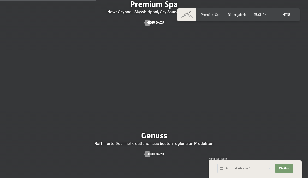
scroll to position [648, 0]
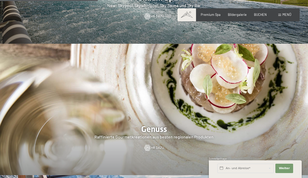
click at [157, 151] on span "Mehr dazu" at bounding box center [154, 148] width 17 height 5
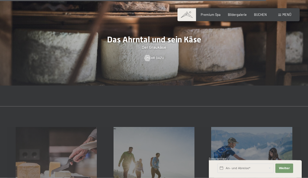
scroll to position [1279, 0]
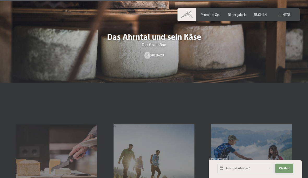
click at [284, 171] on span "Weiter" at bounding box center [284, 169] width 11 height 4
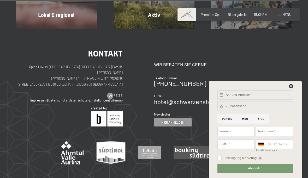
scroll to position [1457, 0]
click at [291, 88] on icon at bounding box center [291, 86] width 4 height 4
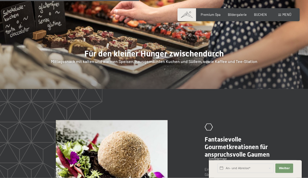
click at [285, 15] on span "Menü" at bounding box center [286, 15] width 9 height 4
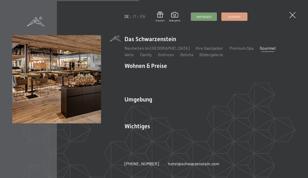
click at [199, 50] on link "Ihre Gastgeber" at bounding box center [209, 48] width 27 height 5
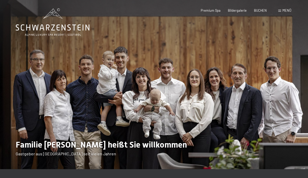
click at [284, 12] on span "Menü" at bounding box center [286, 10] width 9 height 4
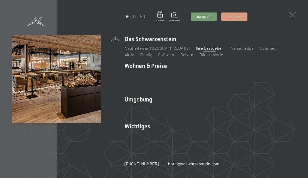
click at [260, 50] on link "Gourmet" at bounding box center [268, 48] width 16 height 5
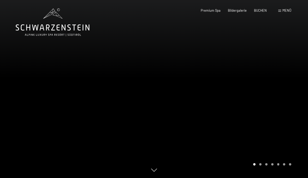
click at [259, 11] on span "BUCHEN" at bounding box center [260, 10] width 13 height 4
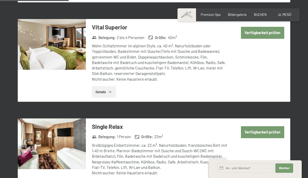
scroll to position [388, 0]
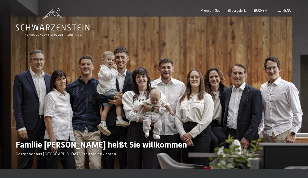
click at [288, 11] on span "Menü" at bounding box center [286, 10] width 9 height 4
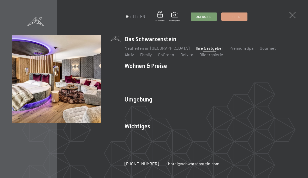
click at [272, 83] on link "Gutschein" at bounding box center [273, 81] width 19 height 5
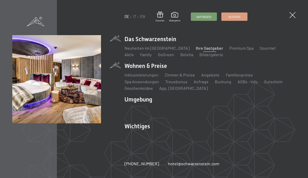
click at [273, 83] on link "Gutschein" at bounding box center [273, 81] width 19 height 5
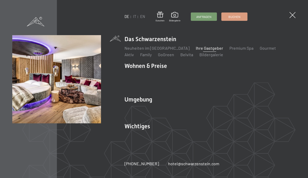
click at [269, 82] on link "Gutschein" at bounding box center [273, 81] width 19 height 5
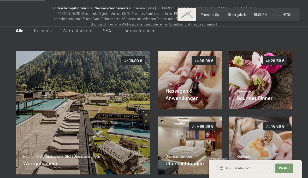
scroll to position [55, 0]
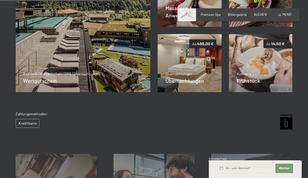
click at [270, 77] on img at bounding box center [261, 63] width 64 height 58
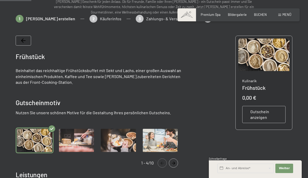
scroll to position [61, 0]
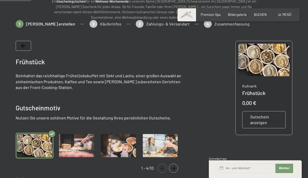
click at [267, 115] on span "Gutschein anzeigen" at bounding box center [263, 120] width 27 height 12
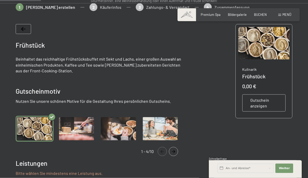
scroll to position [81, 0]
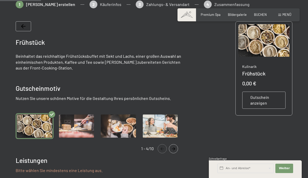
click at [268, 99] on span "Gutschein anzeigen" at bounding box center [263, 101] width 27 height 12
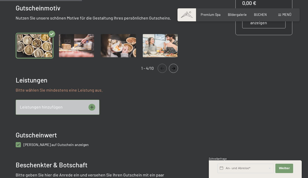
scroll to position [161, 0]
click at [92, 107] on icon at bounding box center [91, 107] width 7 height 7
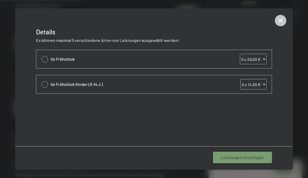
click at [280, 20] on icon at bounding box center [280, 20] width 5 height 5
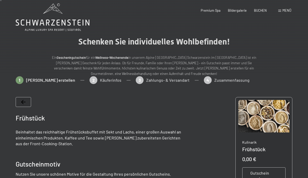
scroll to position [0, 0]
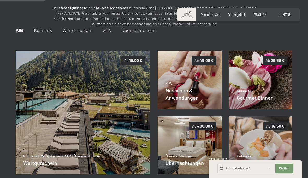
click at [266, 94] on div "Kulinarik Gourmet Dinner Details" at bounding box center [255, 94] width 36 height 13
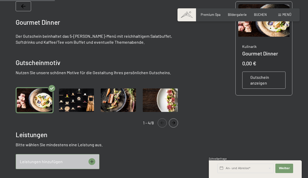
scroll to position [110, 0]
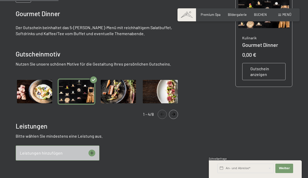
click at [76, 91] on img "Gallery" at bounding box center [77, 92] width 38 height 26
click at [268, 70] on span "Gutschein anzeigen" at bounding box center [263, 72] width 27 height 12
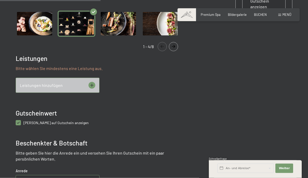
scroll to position [182, 0]
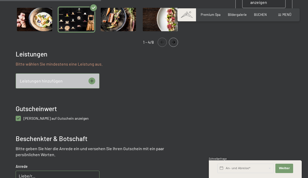
click at [95, 79] on icon at bounding box center [91, 81] width 7 height 7
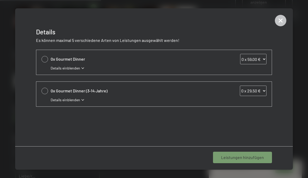
click at [262, 58] on select "0 x 59,00 € 1 x 59,00 € 2 x 59,00 € 3 x 59,00 € 4 x 59,00 € 5 x 59,00 € 6 x 59,…" at bounding box center [253, 59] width 26 height 10
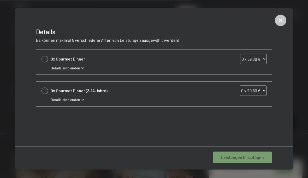
scroll to position [343, 0]
click at [280, 22] on icon at bounding box center [280, 20] width 11 height 11
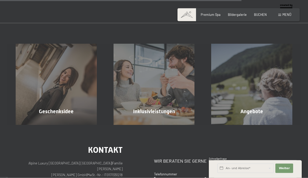
scroll to position [454, 0]
click at [52, 102] on div "Geschenksidee Mehr erfahren" at bounding box center [56, 84] width 98 height 81
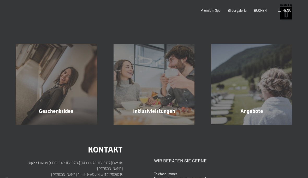
scroll to position [0, 0]
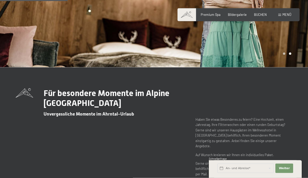
scroll to position [85, 0]
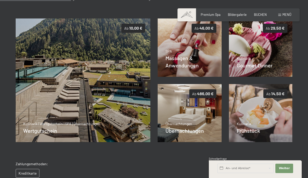
scroll to position [92, 0]
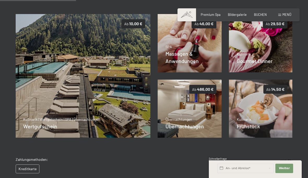
click at [183, 117] on p "Übernachtungen" at bounding box center [184, 119] width 38 height 5
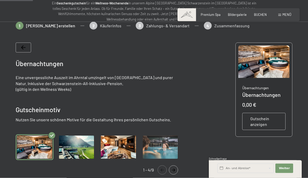
scroll to position [55, 0]
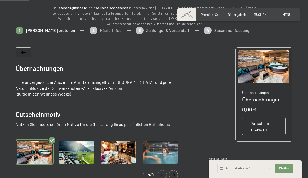
click at [270, 123] on span "Gutschein anzeigen" at bounding box center [263, 127] width 27 height 12
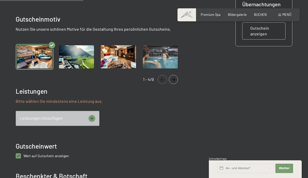
scroll to position [154, 0]
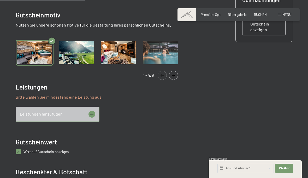
click at [88, 113] on icon at bounding box center [91, 114] width 7 height 7
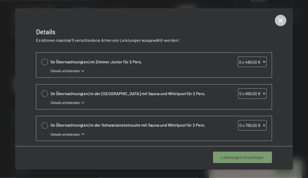
scroll to position [184, 0]
click at [281, 21] on icon at bounding box center [280, 20] width 5 height 5
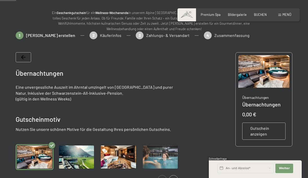
scroll to position [0, 0]
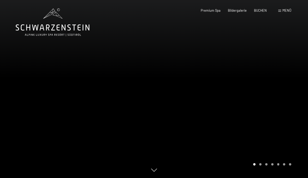
click at [284, 12] on span "Menü" at bounding box center [286, 10] width 9 height 4
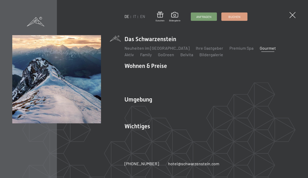
click at [141, 117] on link "Touren Tipps" at bounding box center [136, 115] width 24 height 5
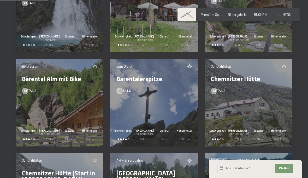
scroll to position [1058, 0]
click at [220, 89] on span "Details" at bounding box center [219, 90] width 13 height 5
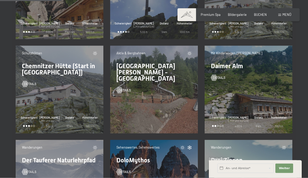
scroll to position [1353, 0]
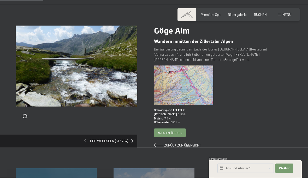
scroll to position [37, 0]
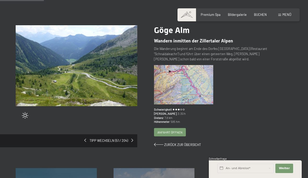
click at [162, 145] on span at bounding box center [158, 144] width 9 height 3
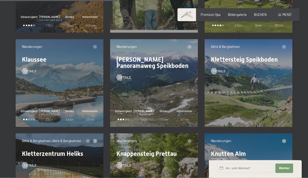
scroll to position [2589, 0]
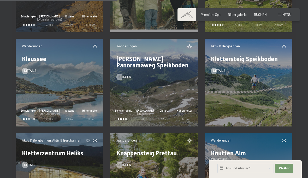
click at [31, 89] on div "Wanderungen Klaussee Details Schwierigkeit Dauer (_Hin und zurück) 2:30 h Dista…" at bounding box center [60, 83] width 88 height 88
click at [26, 71] on div at bounding box center [25, 71] width 4 height 6
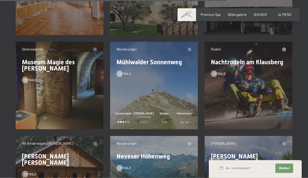
scroll to position [4989, 0]
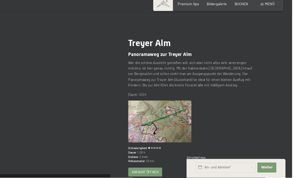
scroll to position [20, 0]
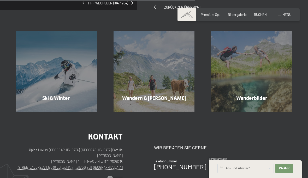
scroll to position [185, 0]
